Goal: Task Accomplishment & Management: Use online tool/utility

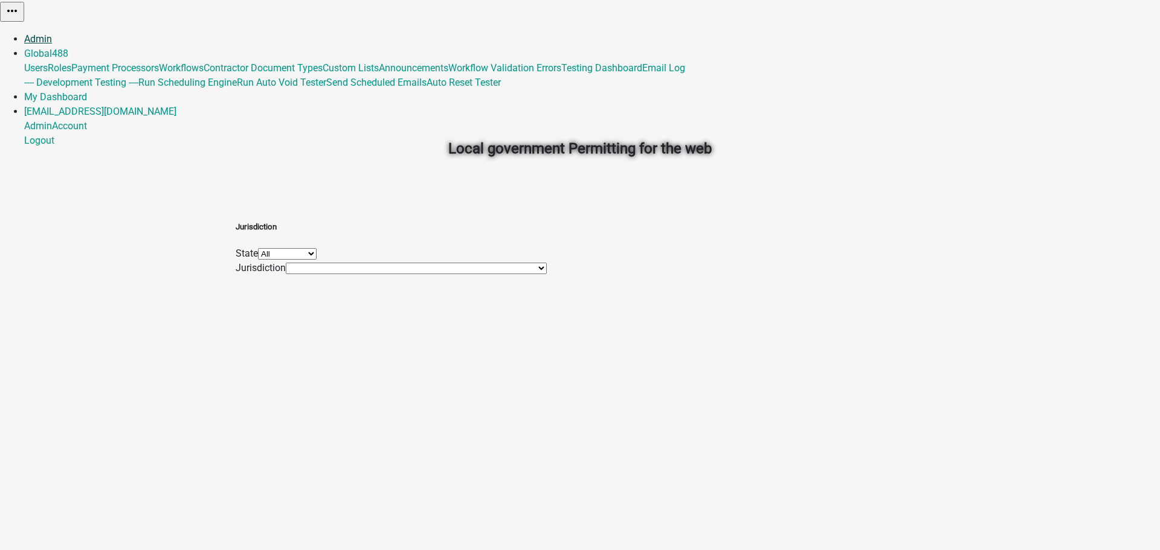
click at [52, 33] on link "Admin" at bounding box center [38, 38] width 28 height 11
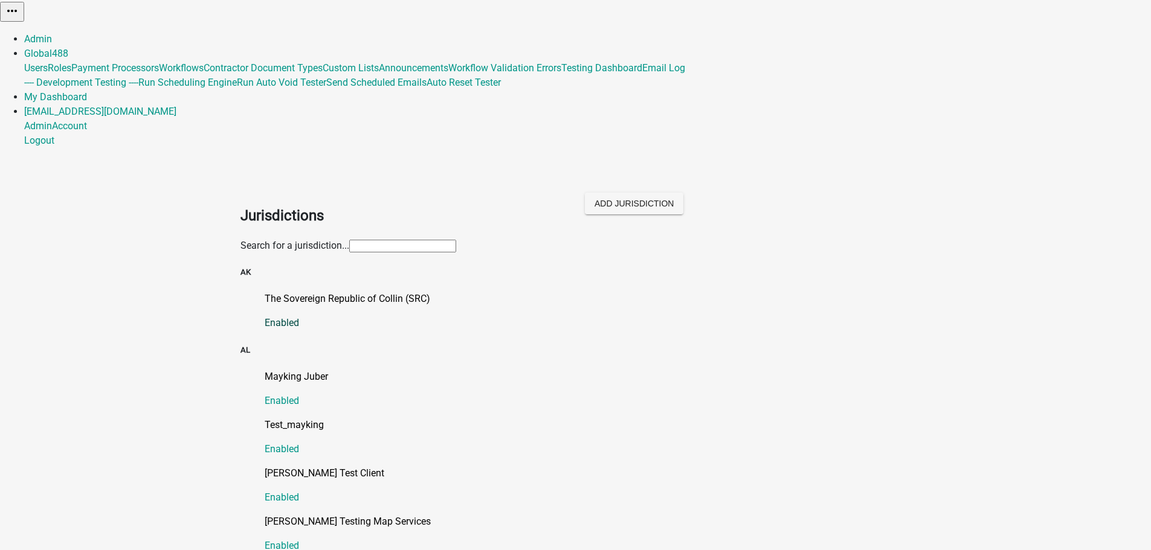
click at [386, 292] on p "The Sovereign Republic of Collin (SRC)" at bounding box center [588, 299] width 646 height 14
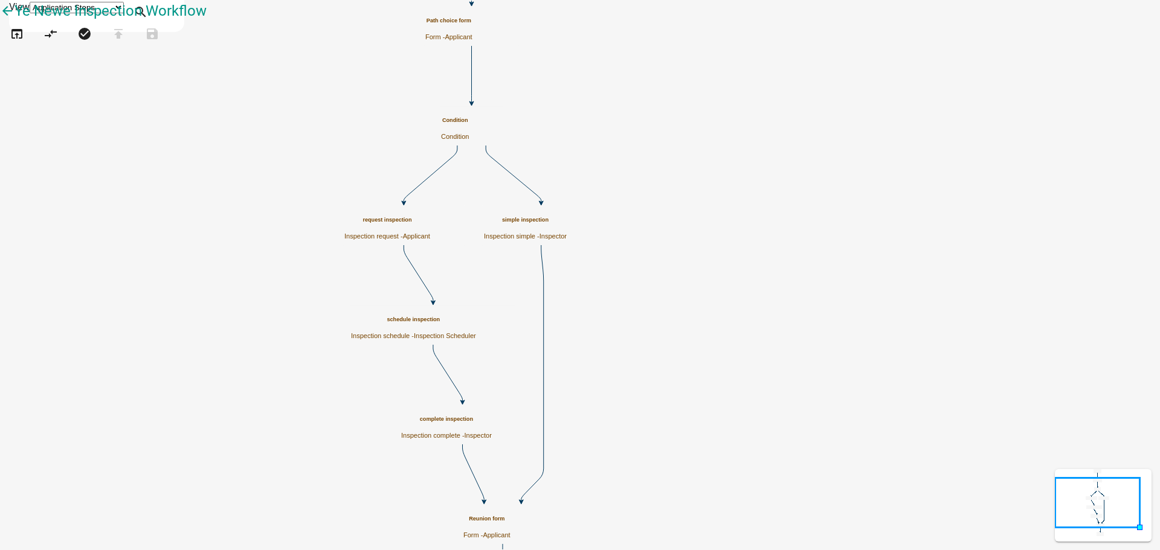
click at [567, 233] on span "Inspector" at bounding box center [552, 236] width 27 height 7
select select "02119056-8AD6-4E81-9D01-B744D00FAAB4"
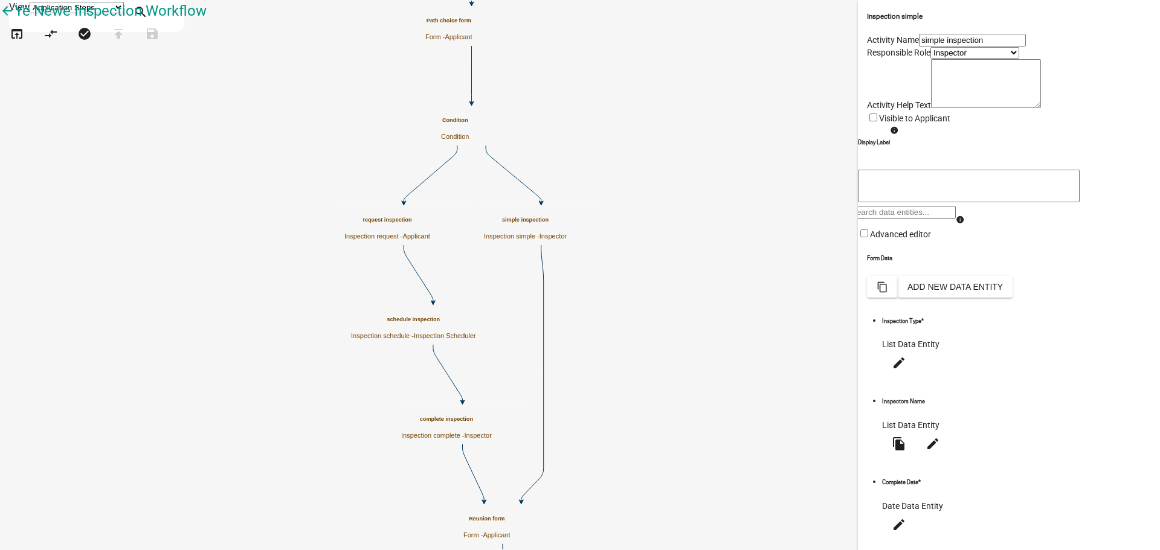
scroll to position [277, 0]
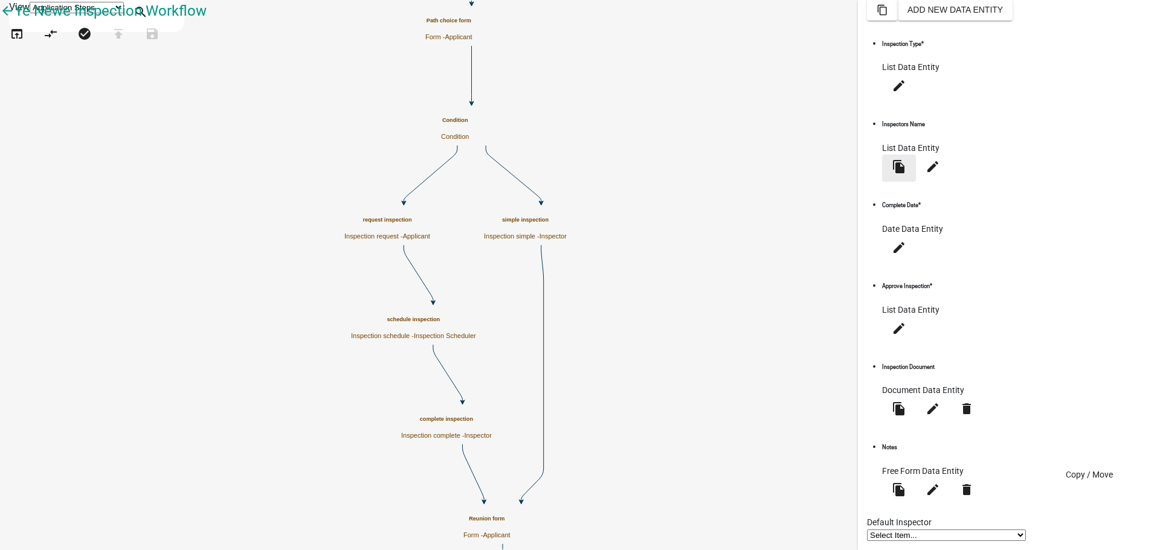
click at [906, 174] on icon "file_copy" at bounding box center [898, 166] width 14 height 14
click at [400, 173] on div "Move Copy Copy to other Workflow To Select a form activity Path choice form Reu…" at bounding box center [580, 144] width 1160 height 58
click at [10, 104] on span "×" at bounding box center [7, 108] width 5 height 9
radio input "true"
click at [940, 174] on icon "edit" at bounding box center [932, 166] width 14 height 14
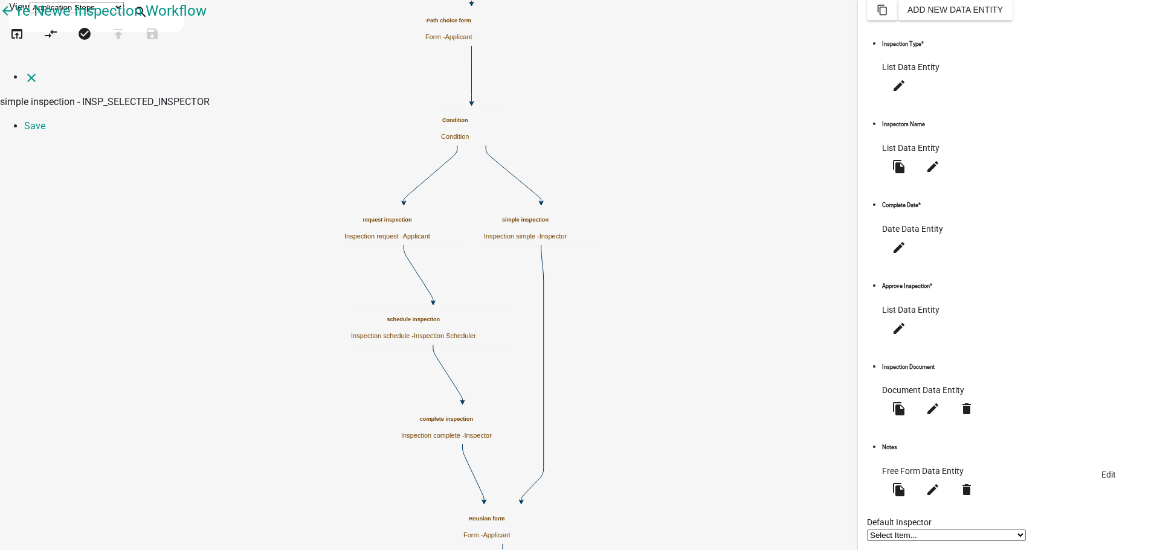
select select "list-data"
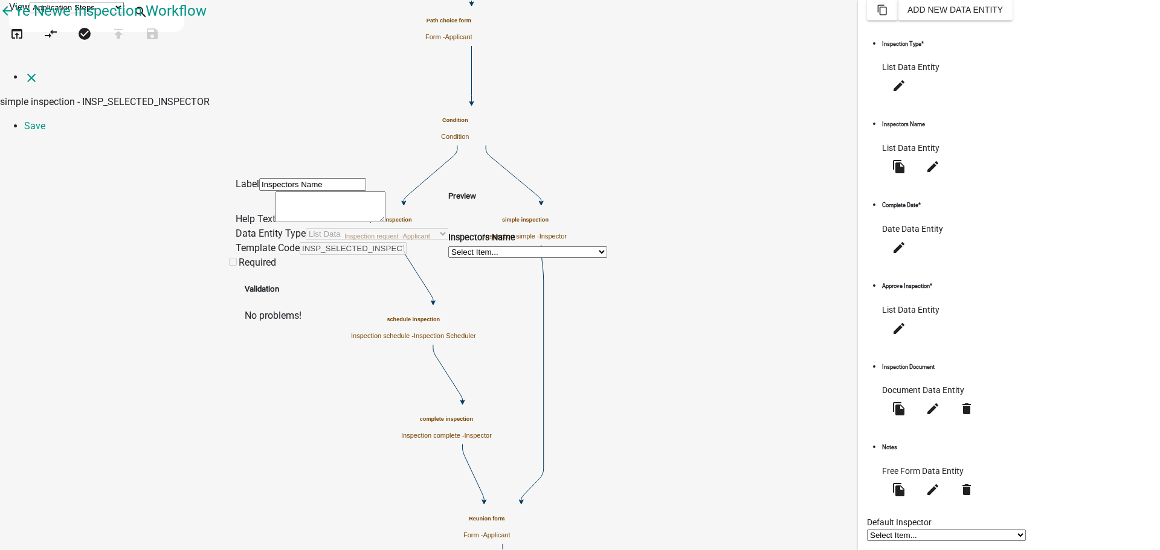
click at [155, 239] on div "Label Inspectors Name Help Text Data Entity Type Free Form Text Document Displa…" at bounding box center [580, 233] width 1160 height 180
click at [24, 71] on icon "close" at bounding box center [31, 78] width 14 height 14
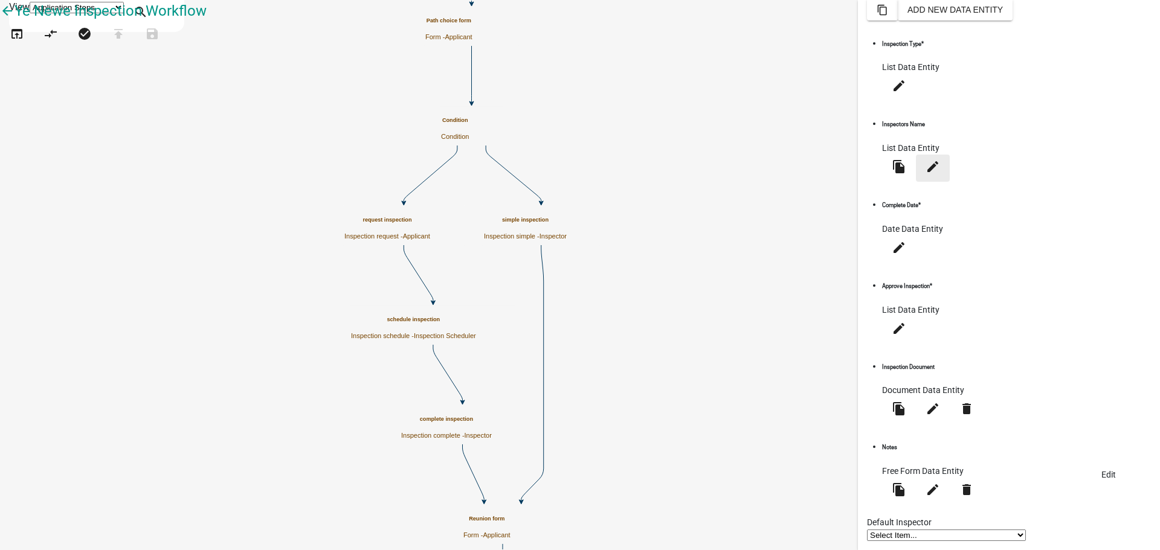
click at [940, 174] on icon "edit" at bounding box center [932, 166] width 14 height 14
select select "list-data"
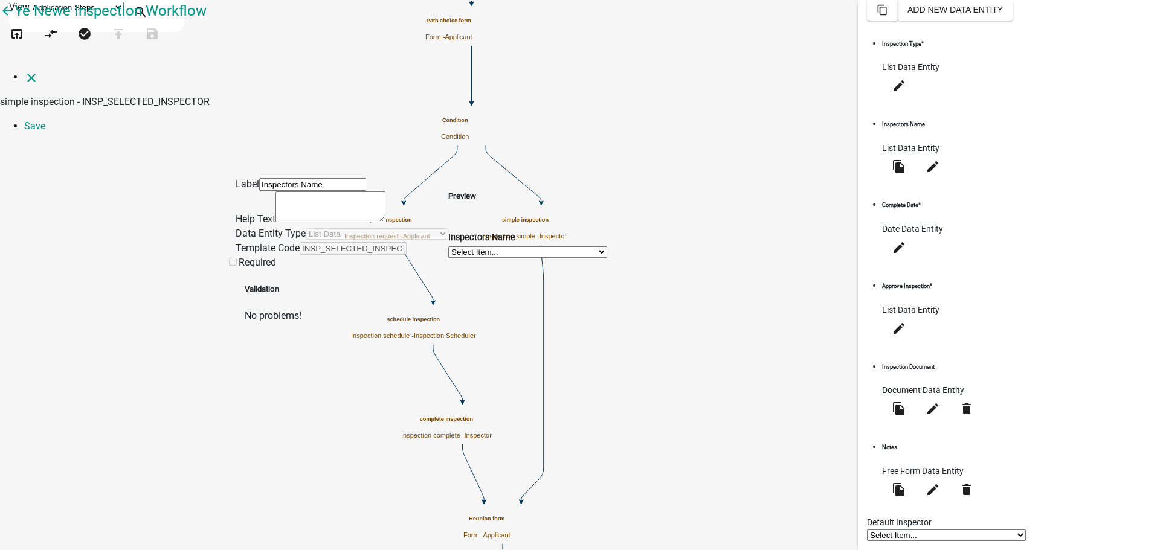
click at [117, 215] on div "Label Inspectors Name Help Text Data Entity Type Free Form Text Document Displa…" at bounding box center [580, 233] width 1160 height 180
drag, startPoint x: 24, startPoint y: 16, endPoint x: 83, endPoint y: 59, distance: 72.7
click at [24, 71] on icon "close" at bounding box center [31, 78] width 14 height 14
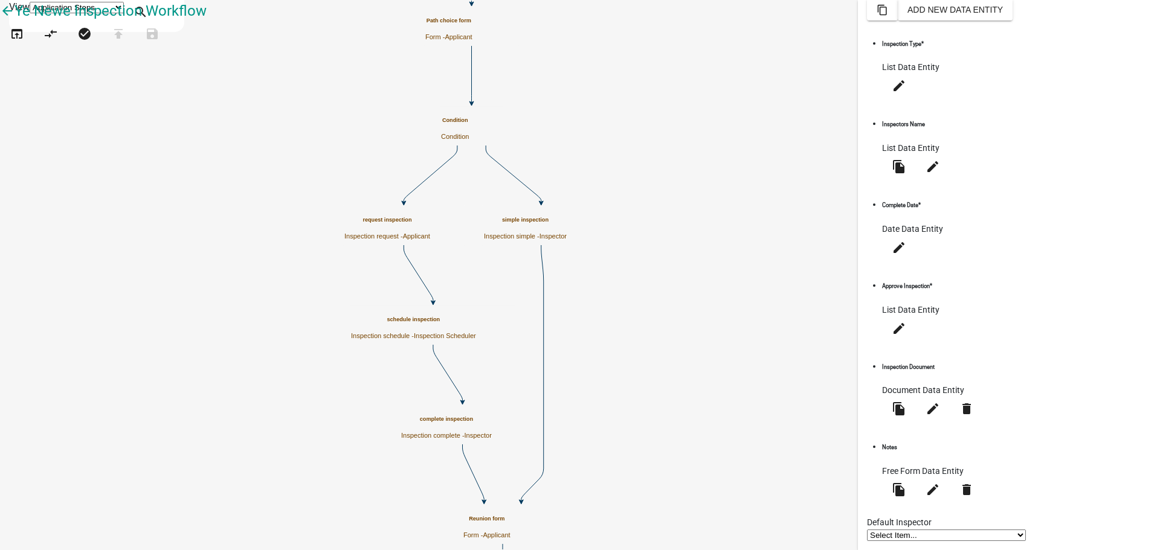
click at [414, 243] on icon "Start Start - Applicant Path choice form Form - Applicant Condition Condition r…" at bounding box center [580, 322] width 1158 height 643
click at [940, 174] on icon "edit" at bounding box center [932, 166] width 14 height 14
select select "list-data"
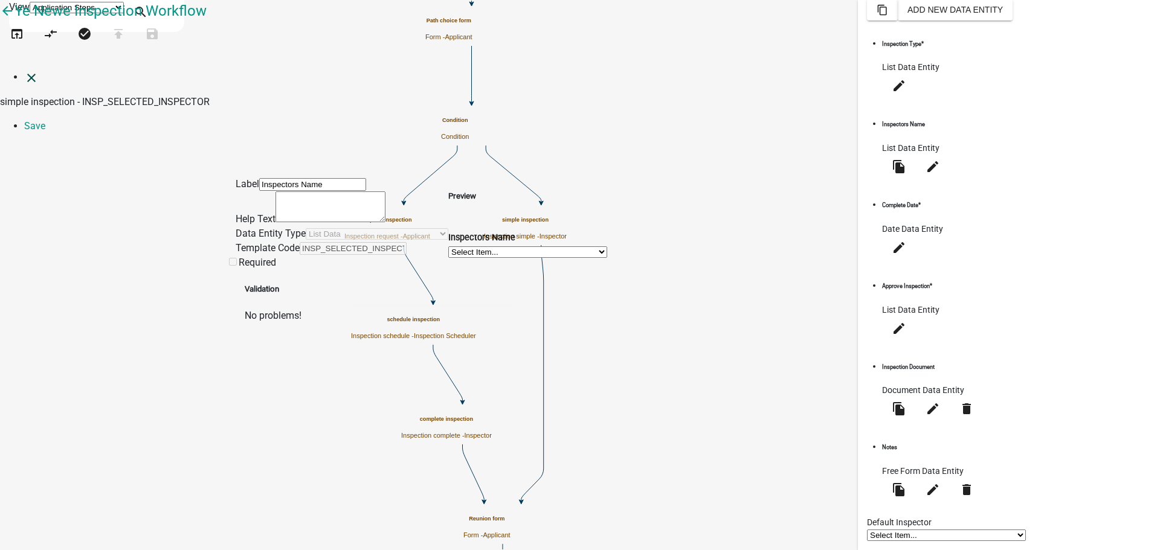
click at [24, 71] on icon "close" at bounding box center [31, 78] width 14 height 14
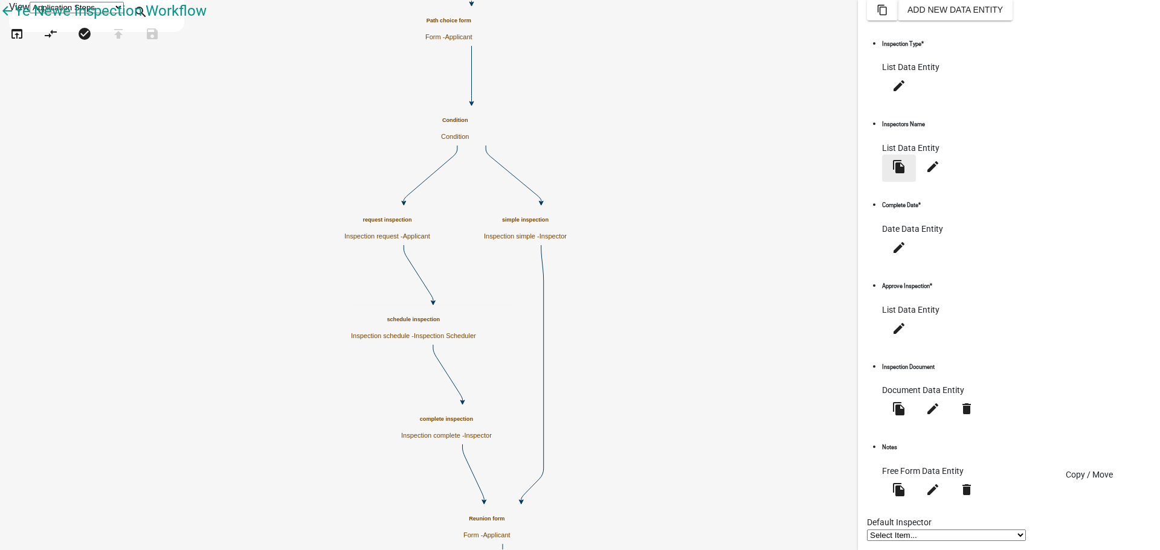
click at [906, 174] on icon "file_copy" at bounding box center [898, 166] width 14 height 14
drag, startPoint x: 395, startPoint y: 147, endPoint x: 394, endPoint y: 155, distance: 7.9
click at [98, 161] on select "Select a form activity Path choice form Reunion form" at bounding box center [55, 166] width 88 height 11
click at [521, 73] on div "Move Data Entity ×" at bounding box center [580, 94] width 1160 height 42
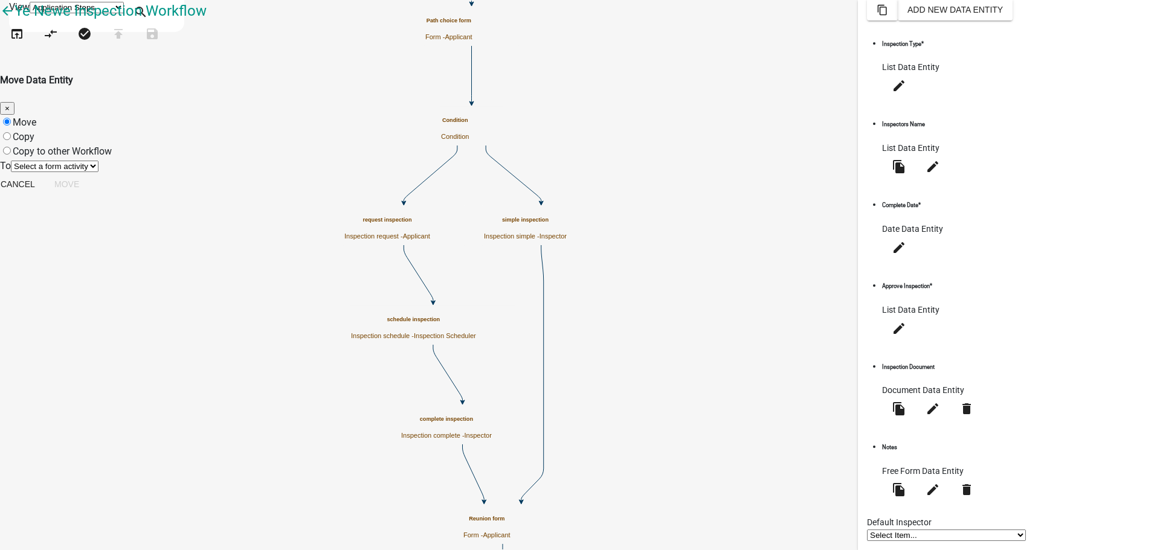
click at [10, 104] on span "×" at bounding box center [7, 108] width 5 height 9
radio input "true"
click at [888, 16] on icon "content_copy" at bounding box center [881, 9] width 11 height 11
click at [693, 73] on div "Bulk Actions ×" at bounding box center [580, 94] width 1160 height 42
click at [10, 104] on span "×" at bounding box center [7, 108] width 5 height 9
